Goal: Find specific page/section: Find specific page/section

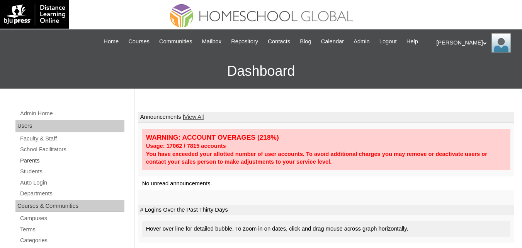
click at [31, 165] on link "Parents" at bounding box center [71, 161] width 105 height 10
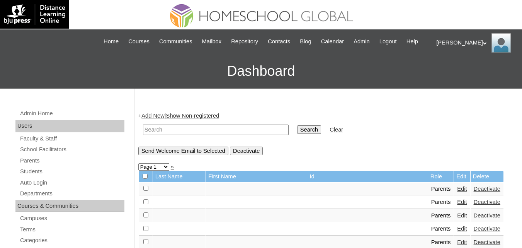
click at [164, 135] on input "text" at bounding box center [216, 129] width 146 height 10
type input "yabut"
click at [297, 125] on input "Search" at bounding box center [309, 129] width 24 height 9
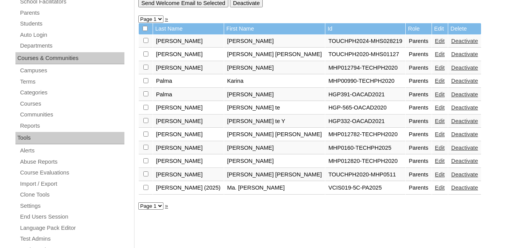
scroll to position [155, 0]
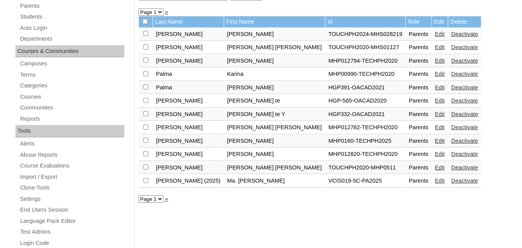
click at [435, 144] on link "Edit" at bounding box center [440, 141] width 10 height 6
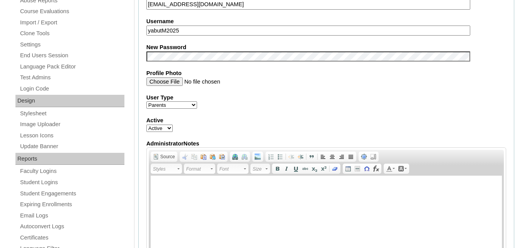
scroll to position [309, 0]
drag, startPoint x: 183, startPoint y: 42, endPoint x: 128, endPoint y: 42, distance: 54.9
click at [128, 42] on div "Admin Home Users Faculty & Staff School Facilitators Parents Students Auto Logi…" at bounding box center [261, 237] width 522 height 916
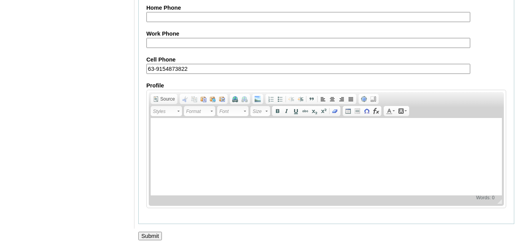
scroll to position [777, 0]
click at [150, 233] on input "Submit" at bounding box center [150, 236] width 24 height 9
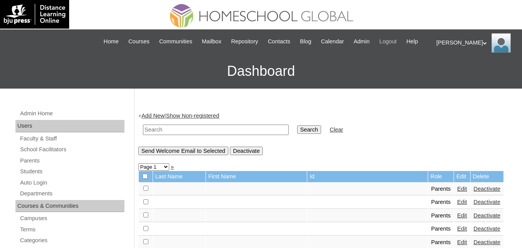
click at [397, 39] on span "Logout" at bounding box center [388, 41] width 17 height 9
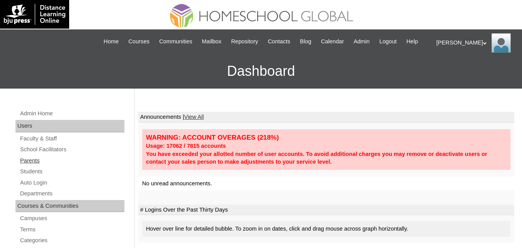
click at [25, 165] on link "Parents" at bounding box center [71, 161] width 105 height 10
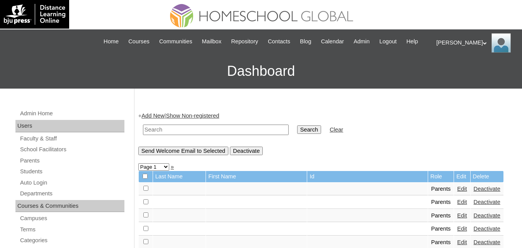
click at [190, 135] on input "text" at bounding box center [216, 129] width 146 height 10
type input "[PERSON_NAME]"
click at [297, 125] on input "Search" at bounding box center [309, 129] width 24 height 9
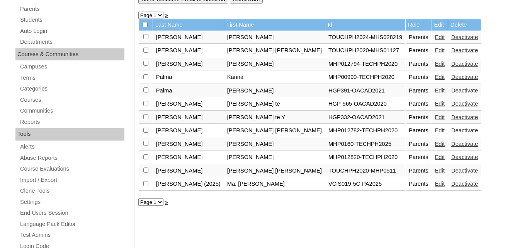
scroll to position [155, 0]
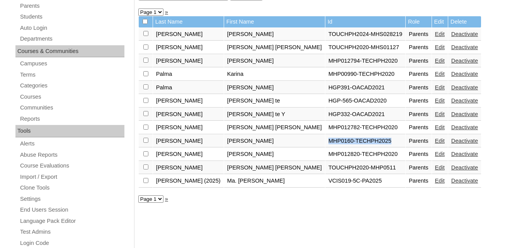
drag, startPoint x: 272, startPoint y: 150, endPoint x: 334, endPoint y: 150, distance: 61.8
click at [335, 146] on td "MHP0160-TECHPH2025" at bounding box center [365, 140] width 80 height 13
copy td "MHP0160-TECHPH2025"
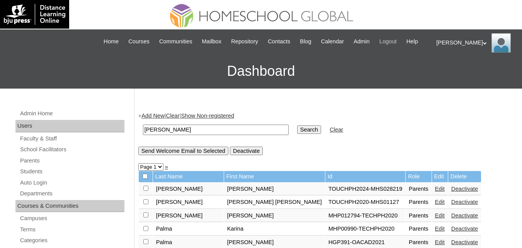
click at [397, 41] on span "Logout" at bounding box center [388, 41] width 17 height 9
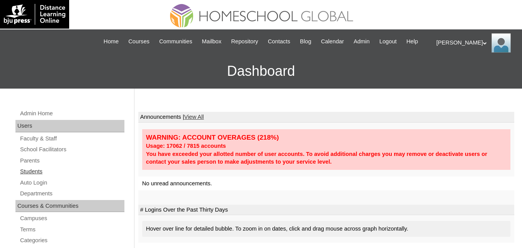
click at [34, 176] on link "Students" at bounding box center [71, 172] width 105 height 10
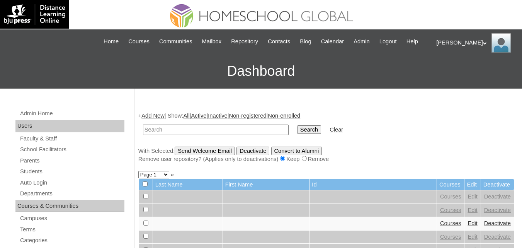
click at [181, 135] on input "text" at bounding box center [216, 129] width 146 height 10
type input "Wayne Walter"
click at [297, 134] on input "Search" at bounding box center [309, 129] width 24 height 9
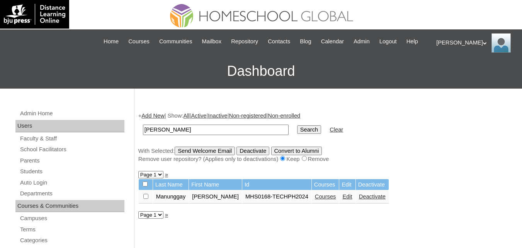
click at [315, 199] on link "Courses" at bounding box center [325, 196] width 21 height 6
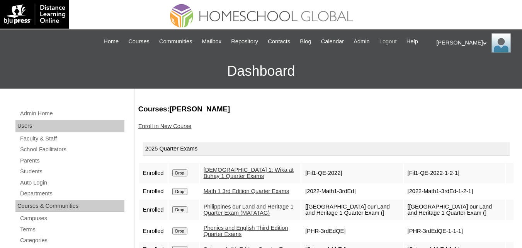
click at [397, 37] on span "Logout" at bounding box center [388, 41] width 17 height 9
